Goal: Ask a question: Seek information or help from site administrators or community

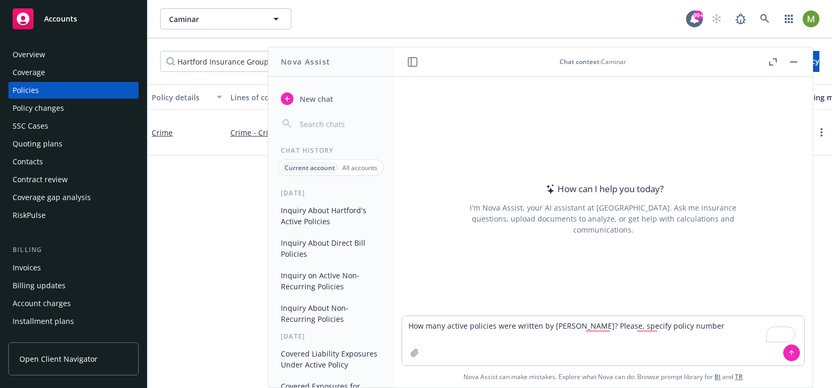
type textarea "How many active policies were written by [PERSON_NAME]? Please, specify policy …"
click at [331, 213] on button "Inquiry About Hartford's Active Policies" at bounding box center [331, 216] width 109 height 28
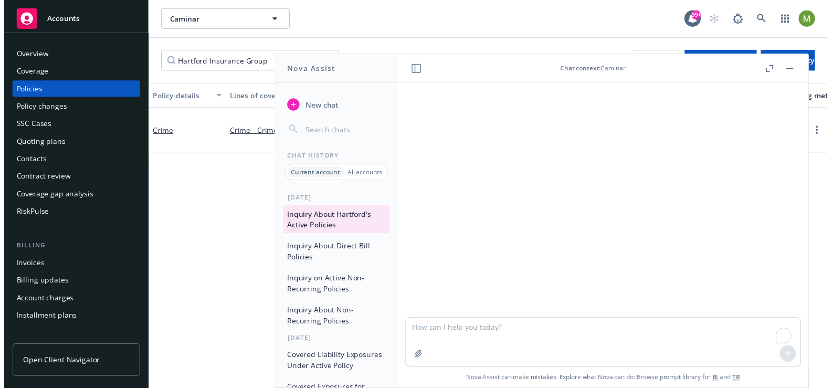
scroll to position [34, 0]
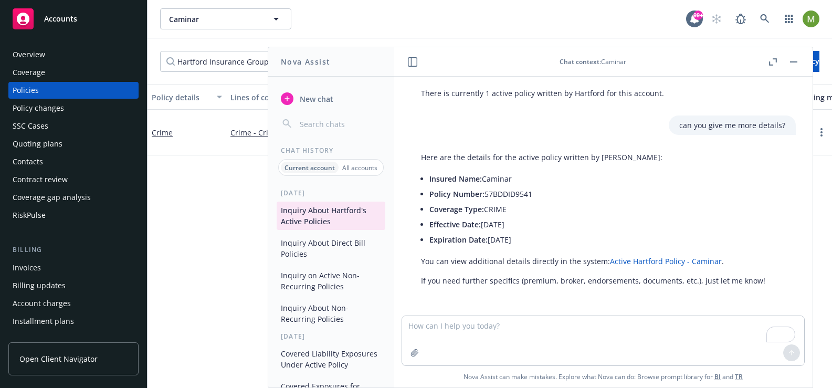
drag, startPoint x: 529, startPoint y: 238, endPoint x: 407, endPoint y: 176, distance: 136.5
click at [407, 176] on div "Here are the details for the active policy written by Hartford: Insured Name: C…" at bounding box center [603, 219] width 402 height 143
copy div "Insured Name: Caminar Policy Number: 57BDDID9541 Coverage Type: CRIME Effective…"
click at [316, 100] on span "New chat" at bounding box center [316, 98] width 36 height 11
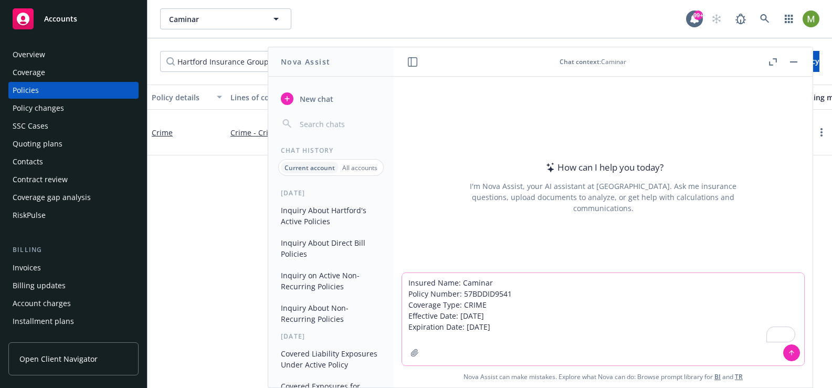
click at [433, 282] on textarea "Insured Name: Caminar Policy Number: 57BDDID9541 Coverage Type: CRIME Effective…" at bounding box center [603, 319] width 402 height 92
paste textarea "How many active policies are written by [PERSON_NAME]?"
type textarea "How many active policies are written by Hartford? Insured Name: Caminar Policy …"
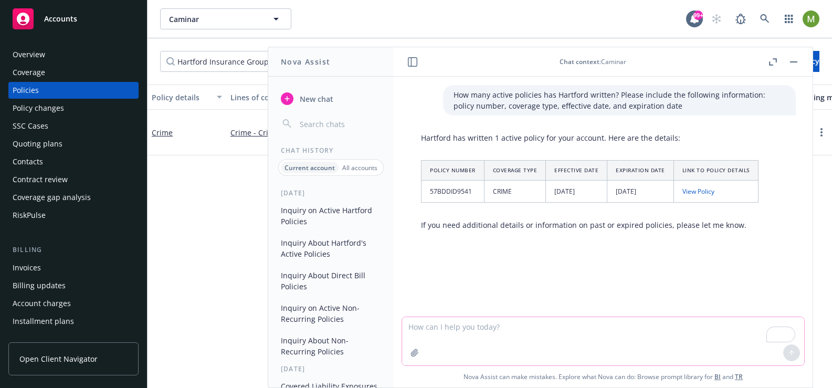
scroll to position [2, 0]
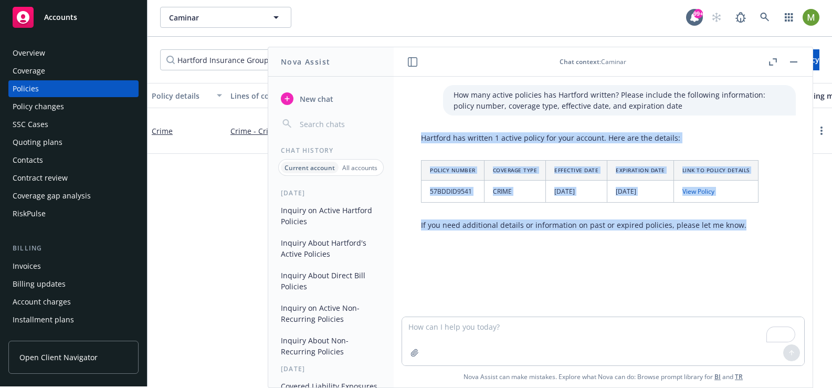
drag, startPoint x: 422, startPoint y: 137, endPoint x: 749, endPoint y: 227, distance: 339.4
click at [749, 227] on div "Hartford has written 1 active policy for your account. Here are the details: Po…" at bounding box center [590, 181] width 359 height 107
copy div "Hartford has written 1 active policy for your account. Here are the details: Po…"
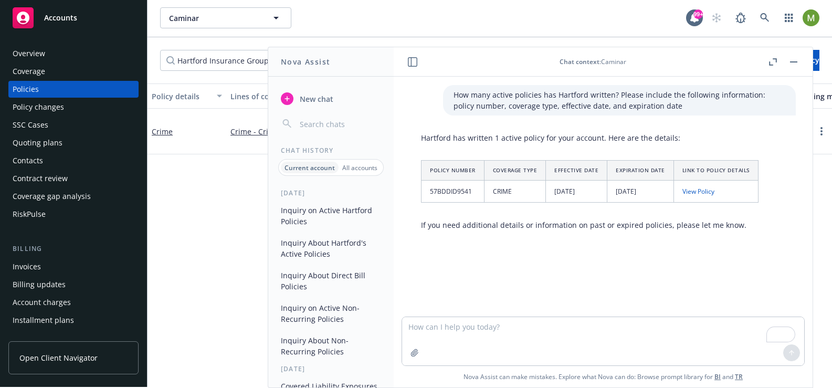
click at [593, 100] on p "How many active policies has Hartford written? Please include the following inf…" at bounding box center [620, 100] width 332 height 22
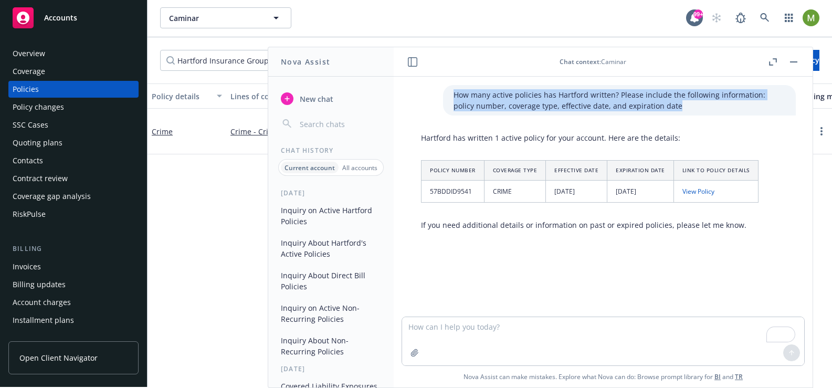
drag, startPoint x: 649, startPoint y: 105, endPoint x: 429, endPoint y: 97, distance: 219.7
click at [429, 97] on div "How many active policies has Hartford written? Please include the following inf…" at bounding box center [603, 100] width 402 height 30
copy p "How many active policies has Hartford written? Please include the following inf…"
